Goal: Task Accomplishment & Management: Use online tool/utility

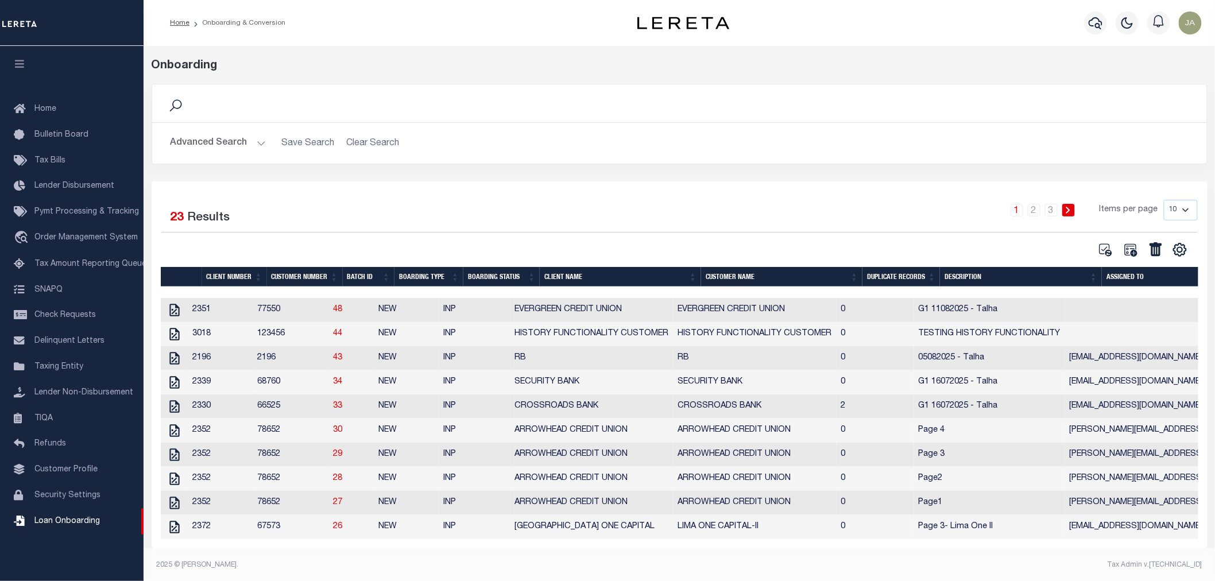
scroll to position [14, 0]
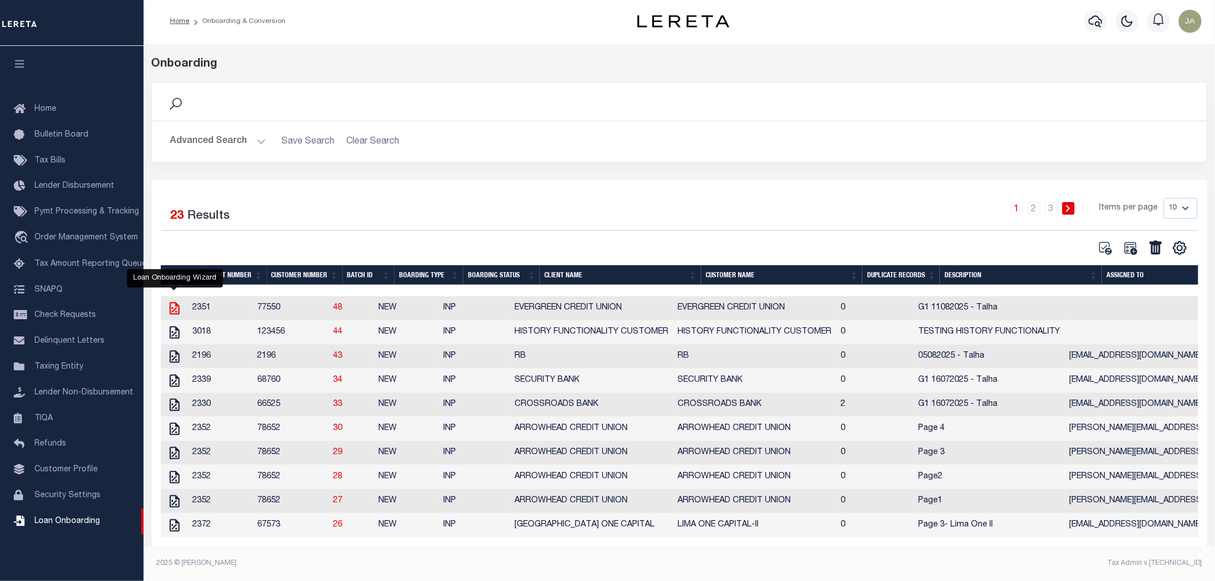
click at [174, 301] on icon "" at bounding box center [174, 308] width 15 height 15
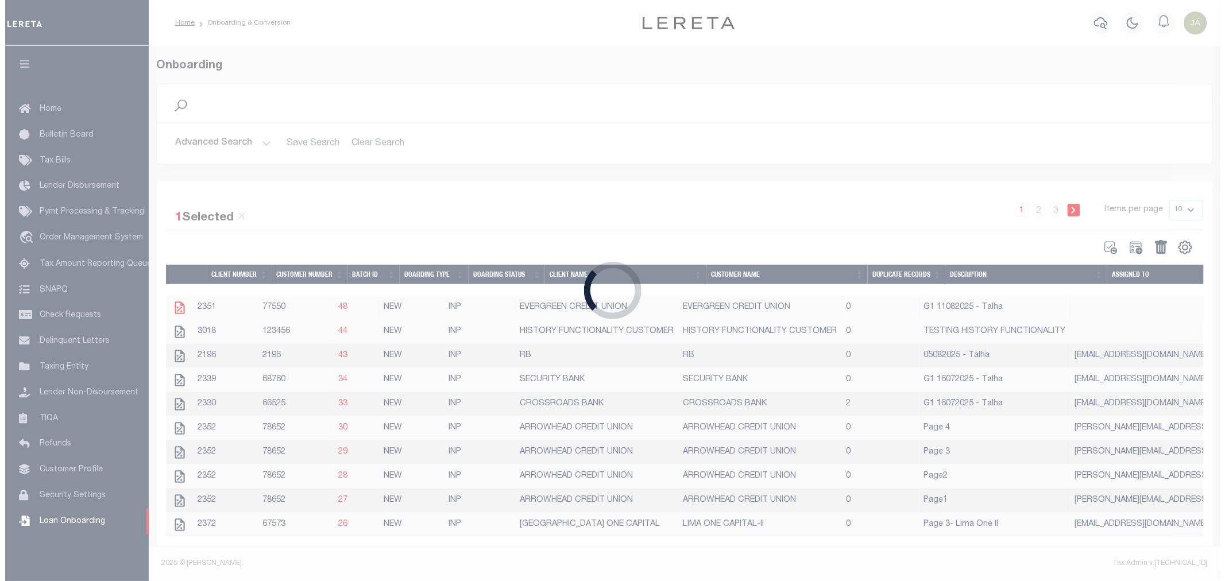
scroll to position [12, 0]
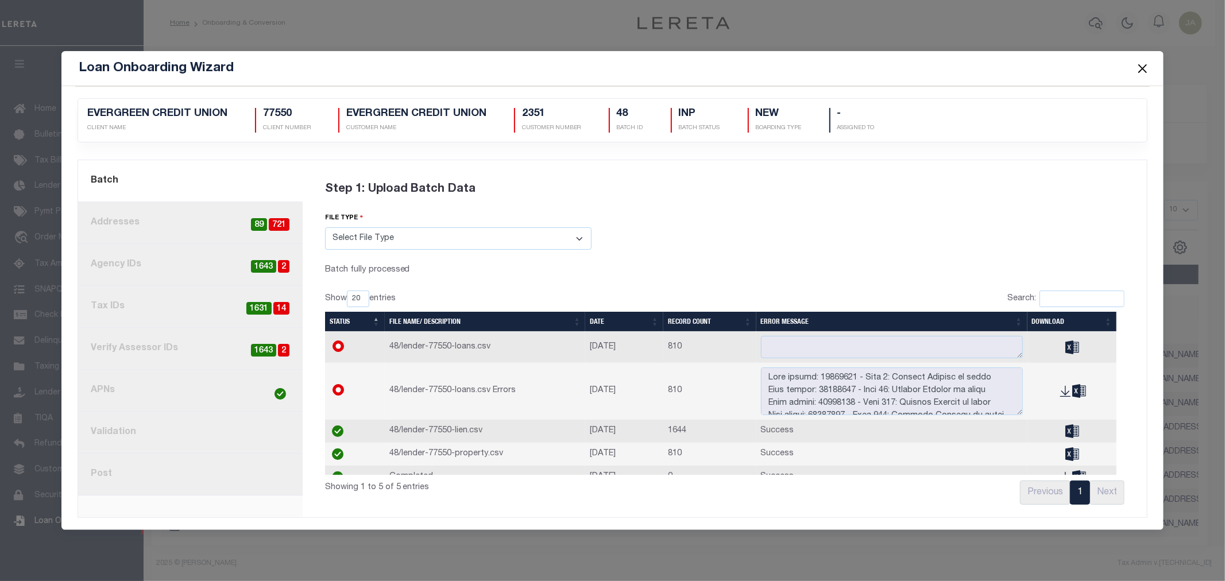
click at [250, 308] on span "1631" at bounding box center [258, 308] width 25 height 13
radio input "true"
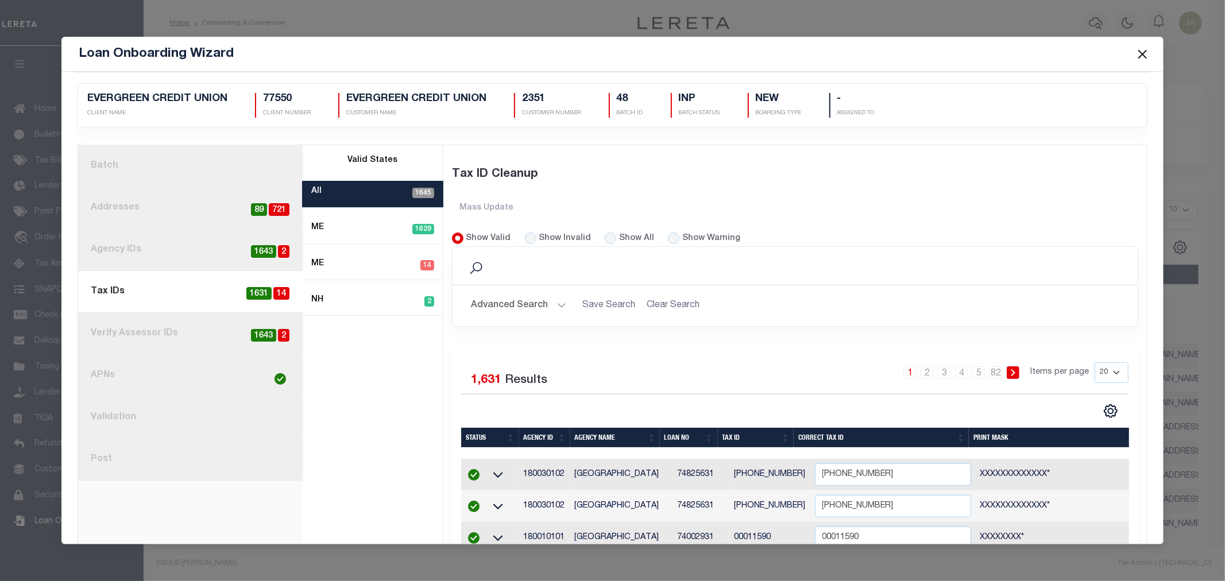
scroll to position [0, 0]
click at [525, 241] on input "Show Invalid" at bounding box center [530, 238] width 11 height 11
radio input "true"
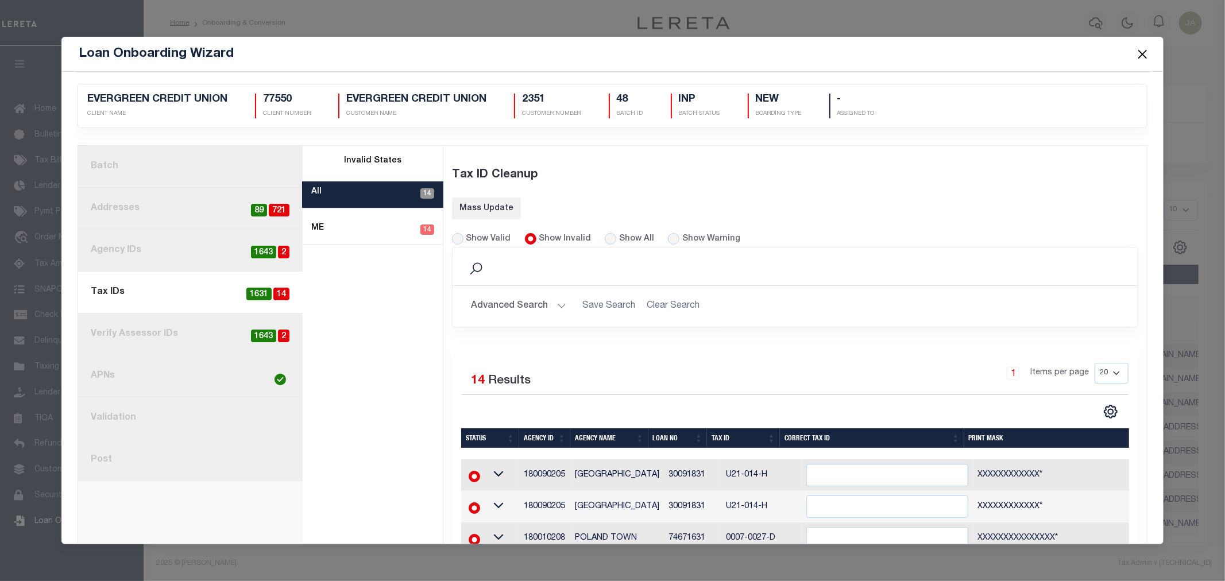
scroll to position [255, 0]
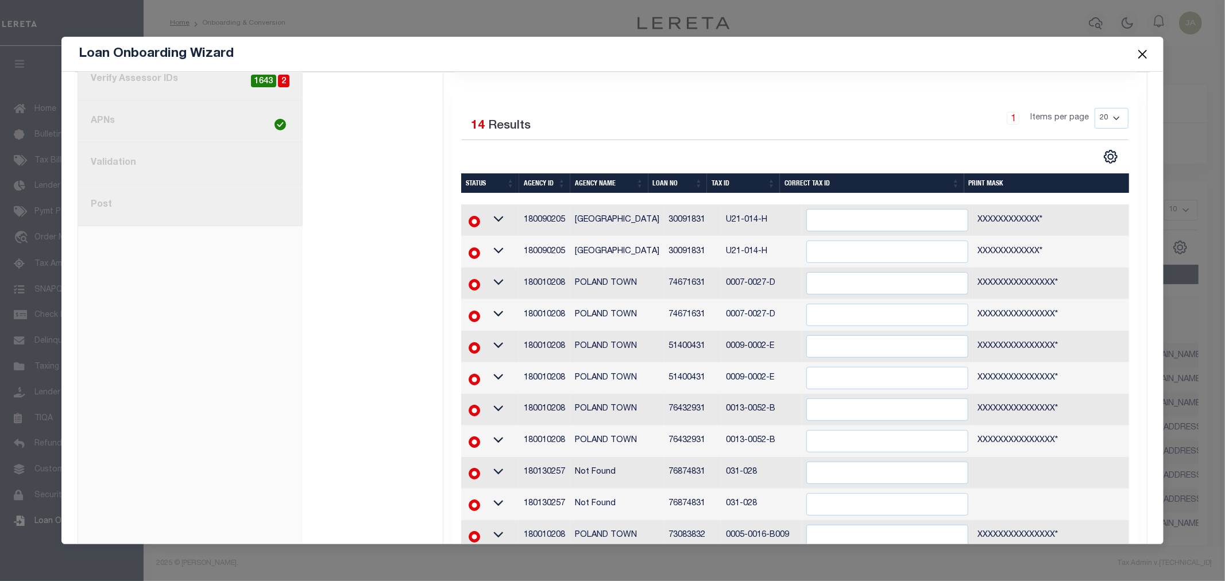
click at [1143, 52] on button "Close" at bounding box center [1141, 54] width 15 height 15
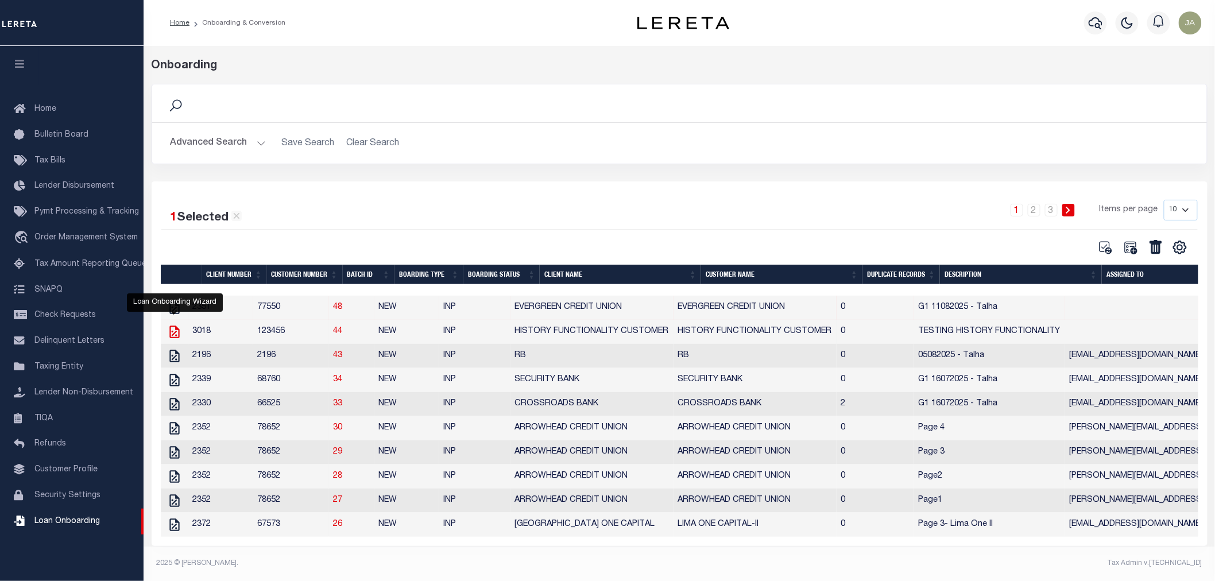
click at [173, 326] on icon "" at bounding box center [174, 331] width 15 height 15
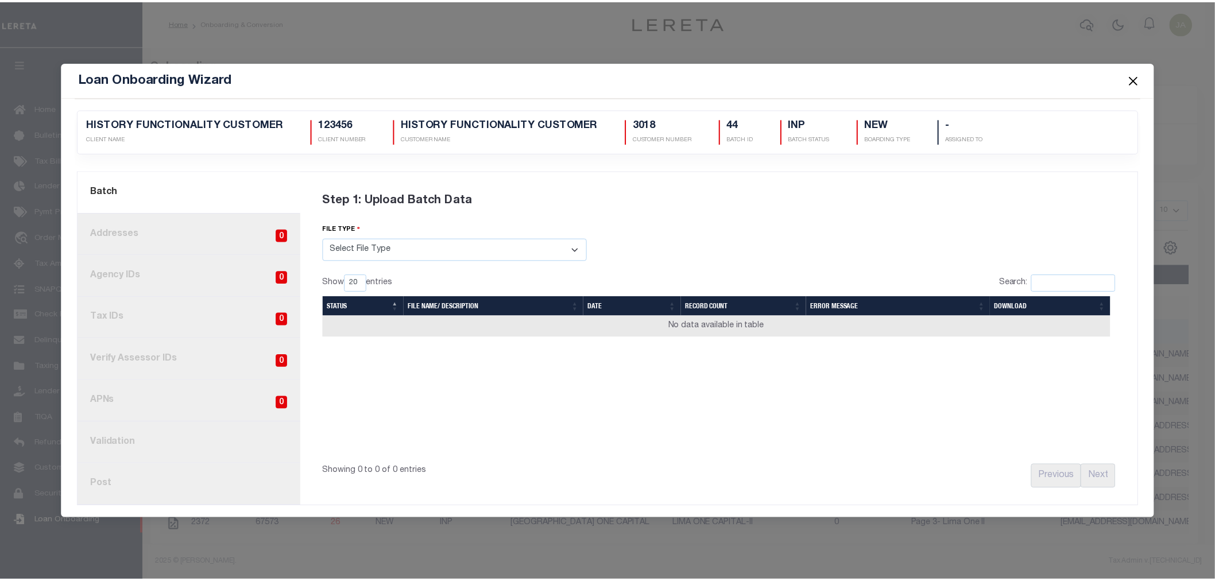
scroll to position [0, 0]
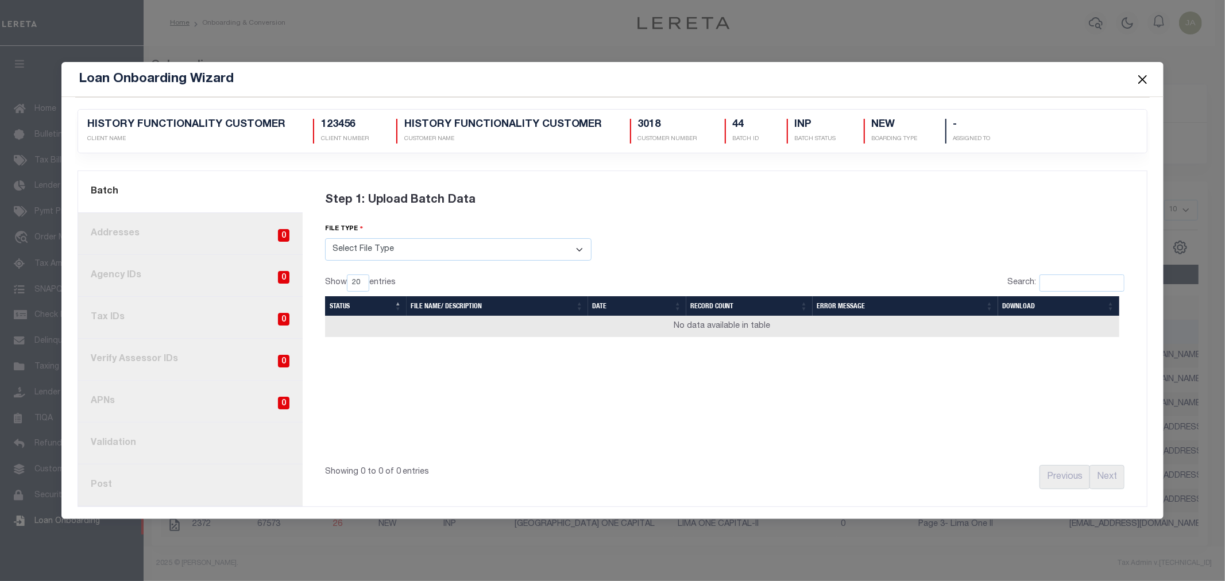
click at [1142, 77] on button "Close" at bounding box center [1141, 79] width 15 height 15
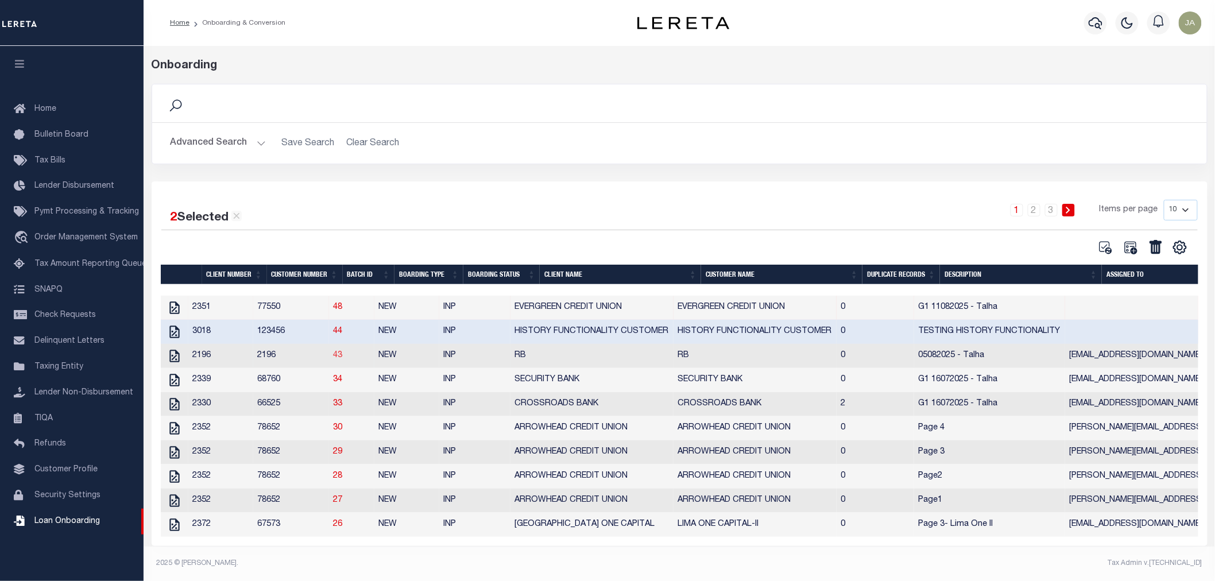
click at [343, 351] on link "43" at bounding box center [338, 355] width 9 height 8
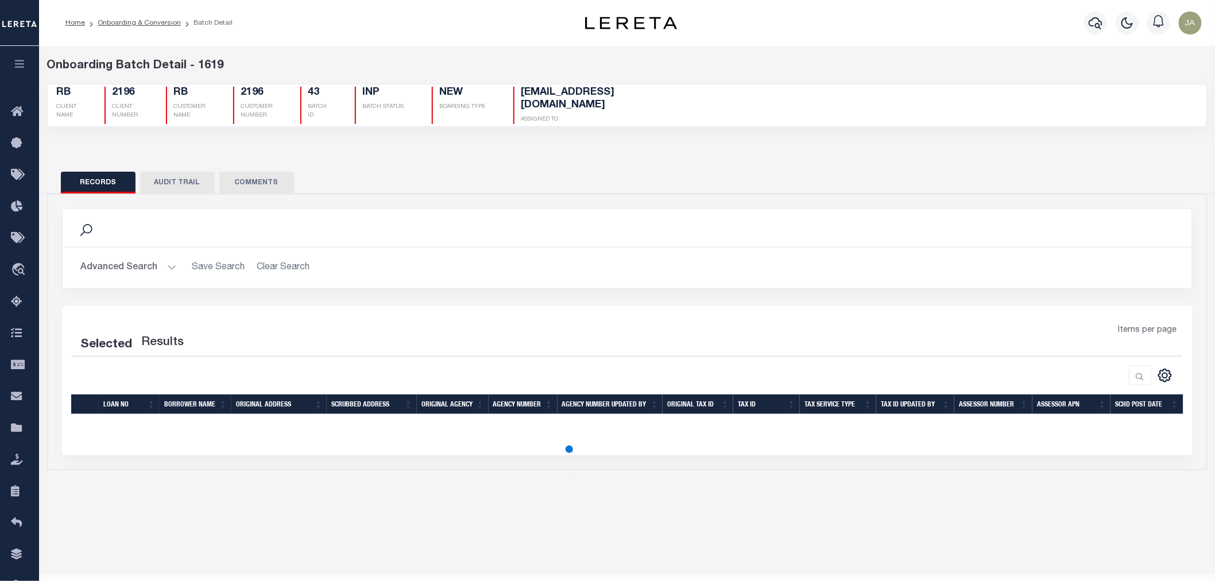
click at [158, 176] on button "AUDIT TRAIL" at bounding box center [177, 183] width 75 height 22
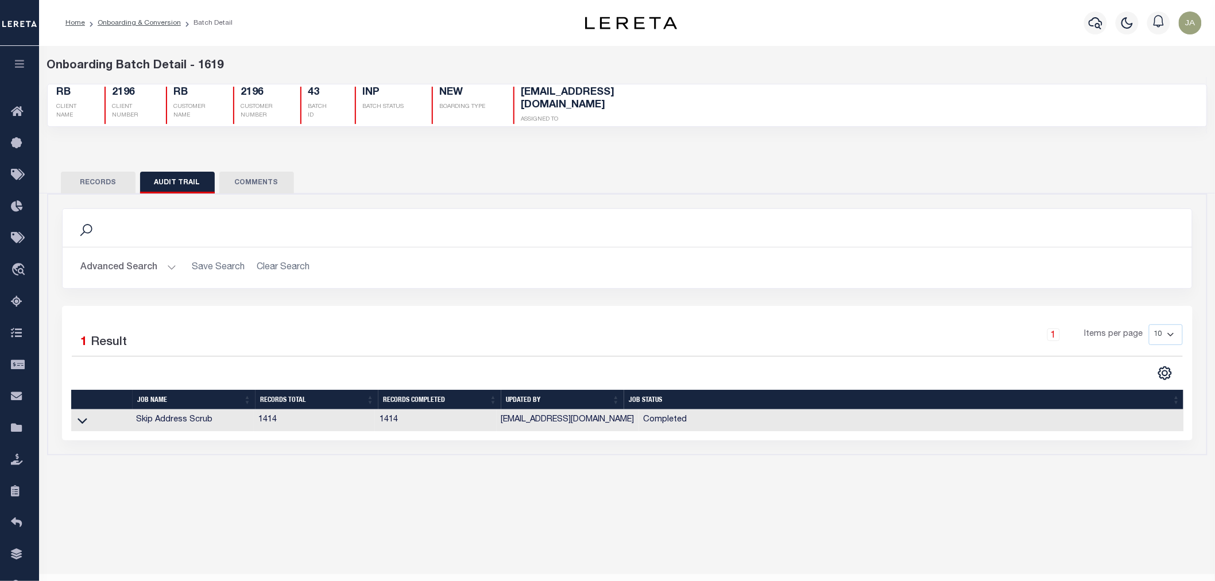
click at [19, 59] on button "button" at bounding box center [19, 65] width 39 height 39
